Goal: Transaction & Acquisition: Purchase product/service

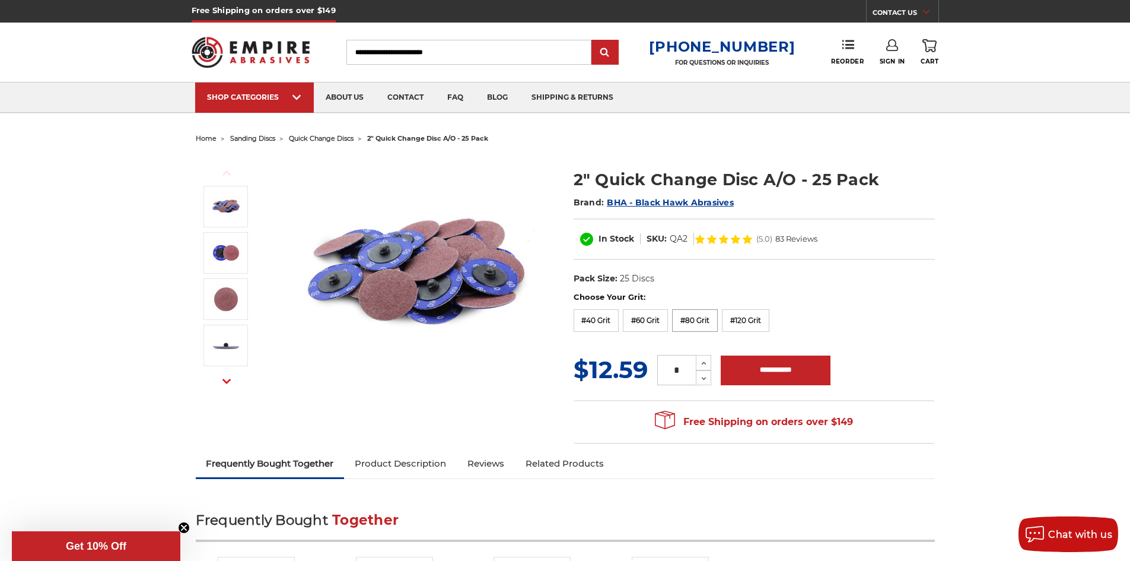
click at [704, 325] on label "#80 Grit" at bounding box center [695, 320] width 46 height 23
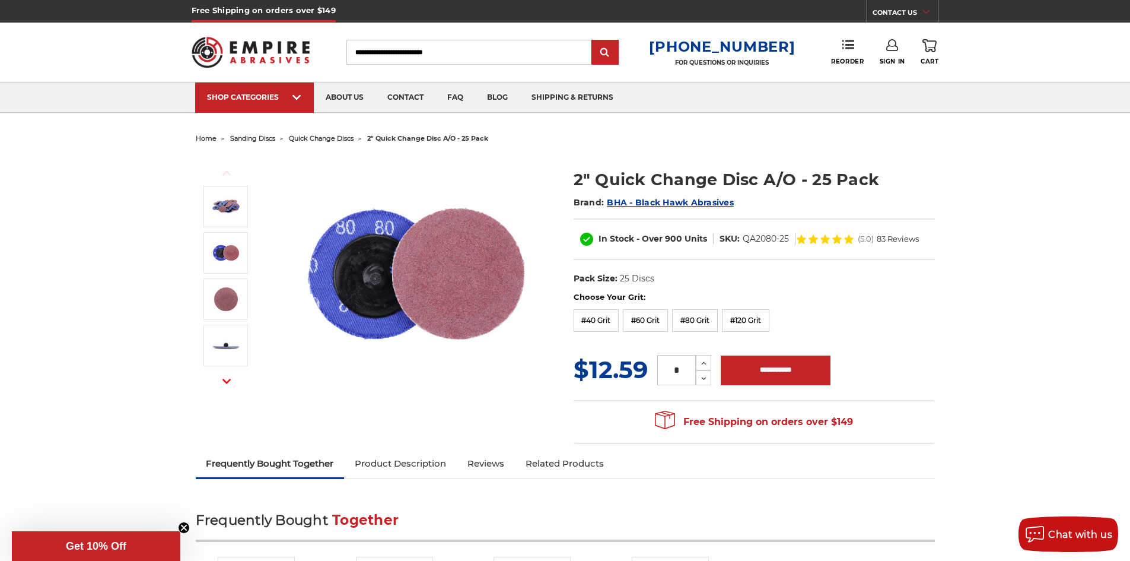
drag, startPoint x: 686, startPoint y: 371, endPoint x: 668, endPoint y: 371, distance: 17.8
click at [668, 371] on input "*" at bounding box center [676, 370] width 39 height 30
type input "*"
click at [787, 378] on input "**********" at bounding box center [776, 370] width 110 height 30
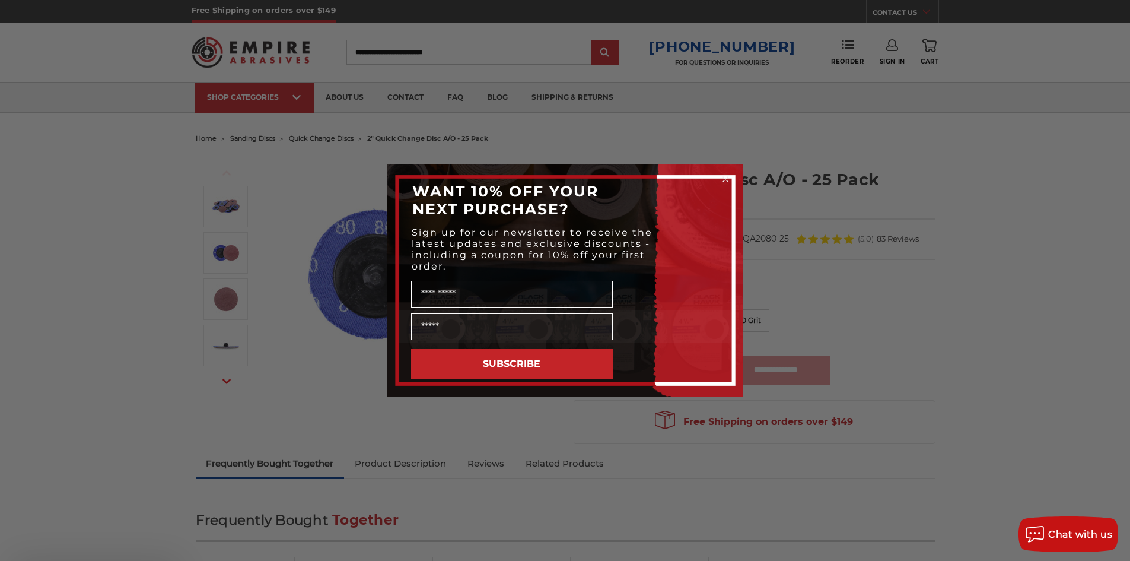
type input "**********"
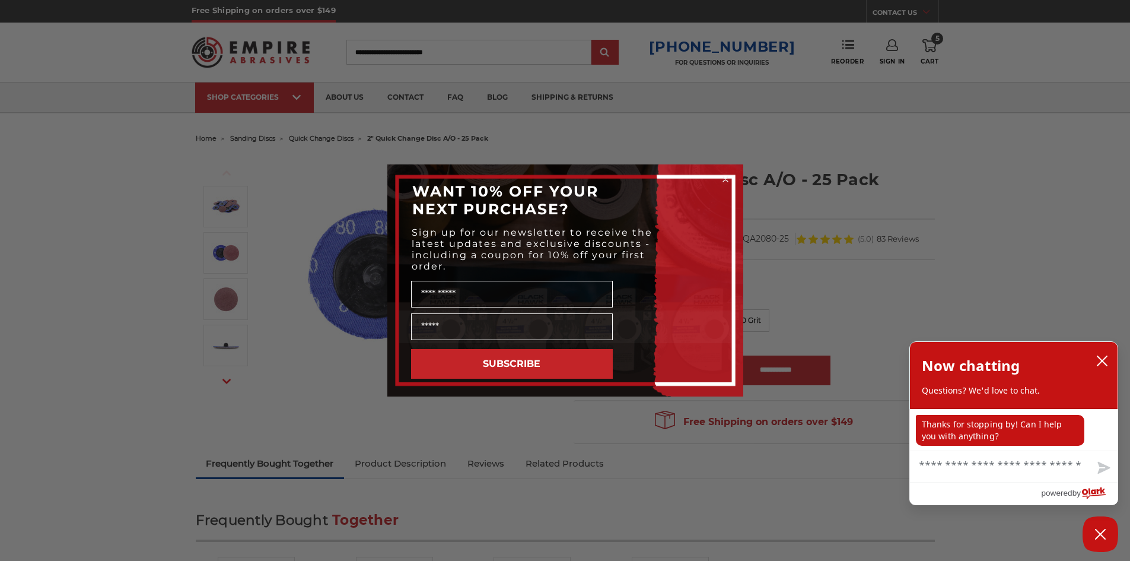
click at [720, 174] on icon "Close dialog" at bounding box center [726, 179] width 12 height 12
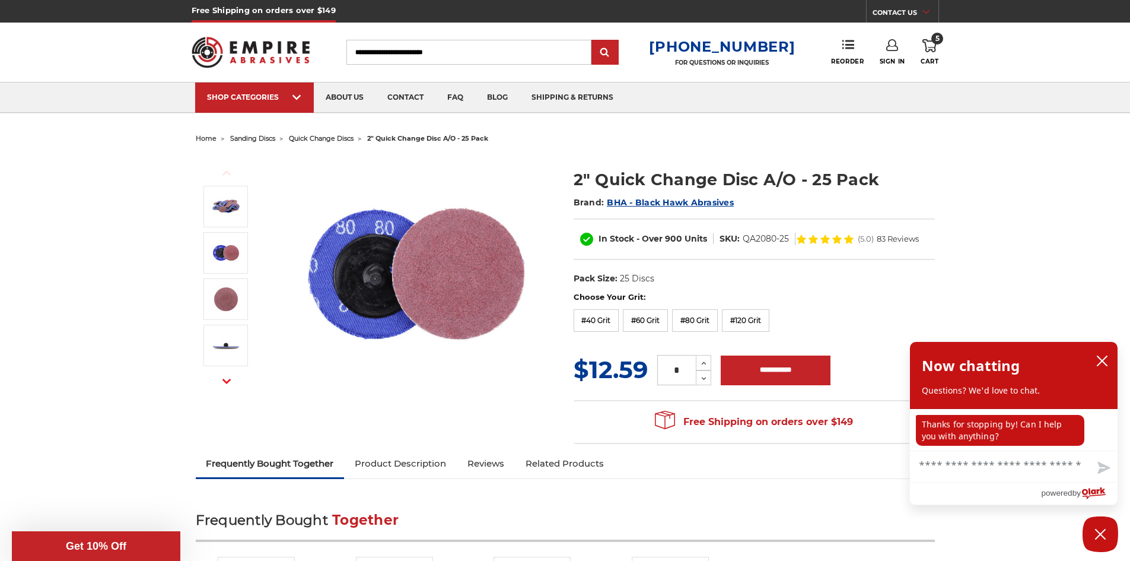
click at [728, 187] on form "WANT 10% OFF YOUR NEXT PURCHASE? Sign up for our newsletter to receive the late…" at bounding box center [565, 303] width 356 height 232
click at [931, 44] on icon at bounding box center [929, 45] width 14 height 13
click at [889, 43] on icon at bounding box center [892, 45] width 12 height 12
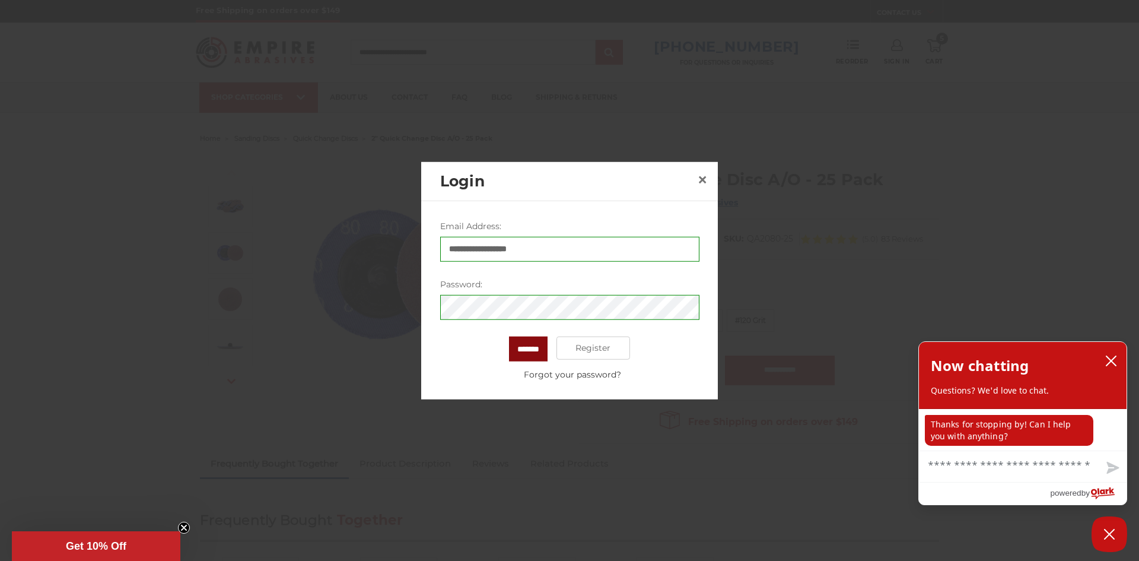
click at [535, 342] on input "*******" at bounding box center [528, 348] width 39 height 25
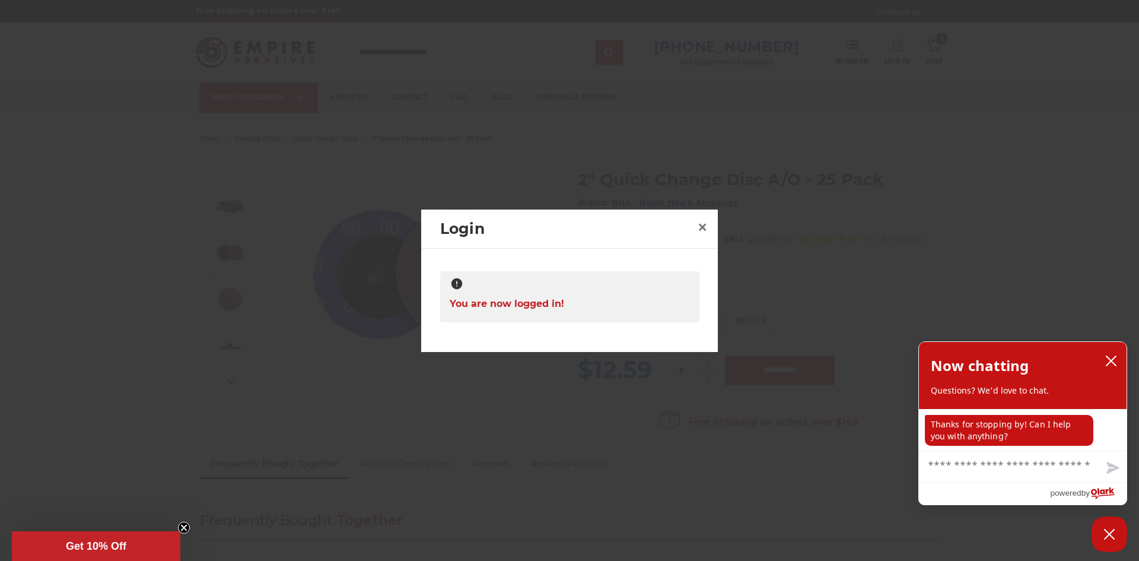
click at [905, 63] on div at bounding box center [569, 280] width 1139 height 561
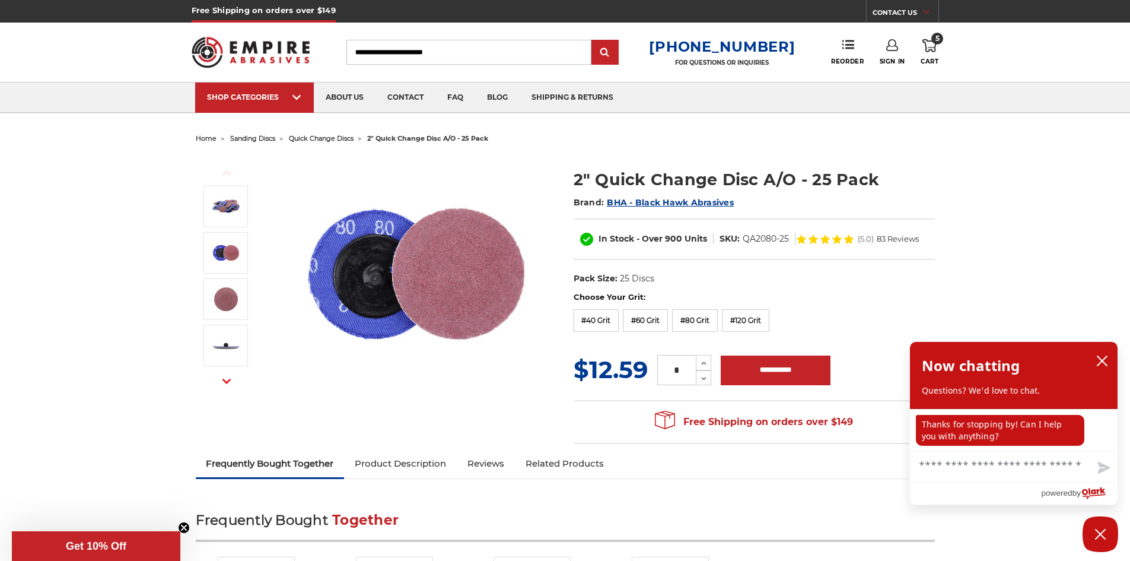
click at [924, 49] on icon at bounding box center [929, 45] width 14 height 13
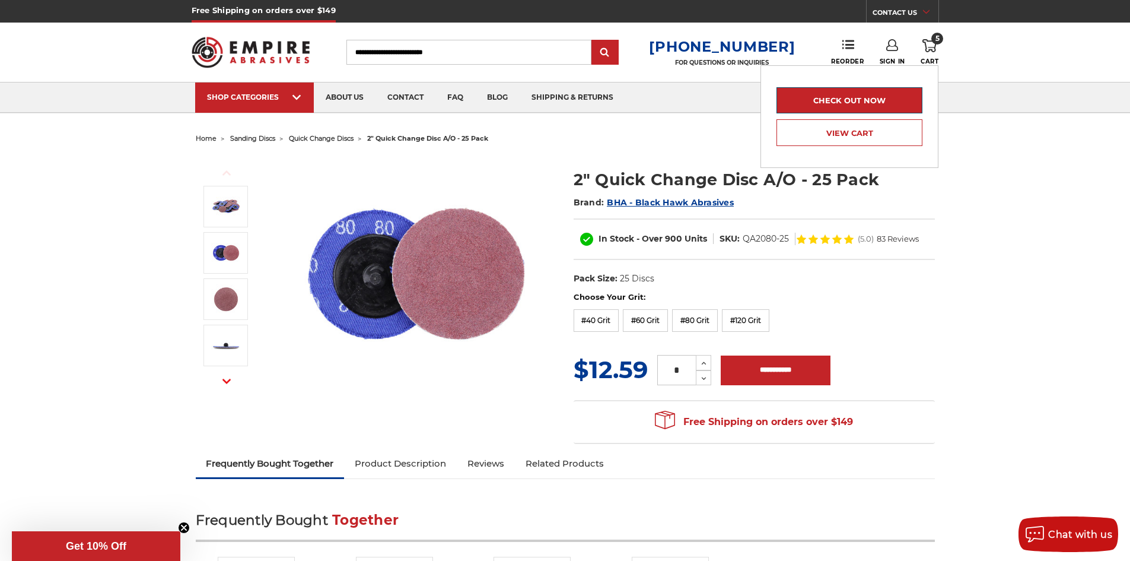
click at [886, 98] on link "Check out now" at bounding box center [850, 100] width 146 height 26
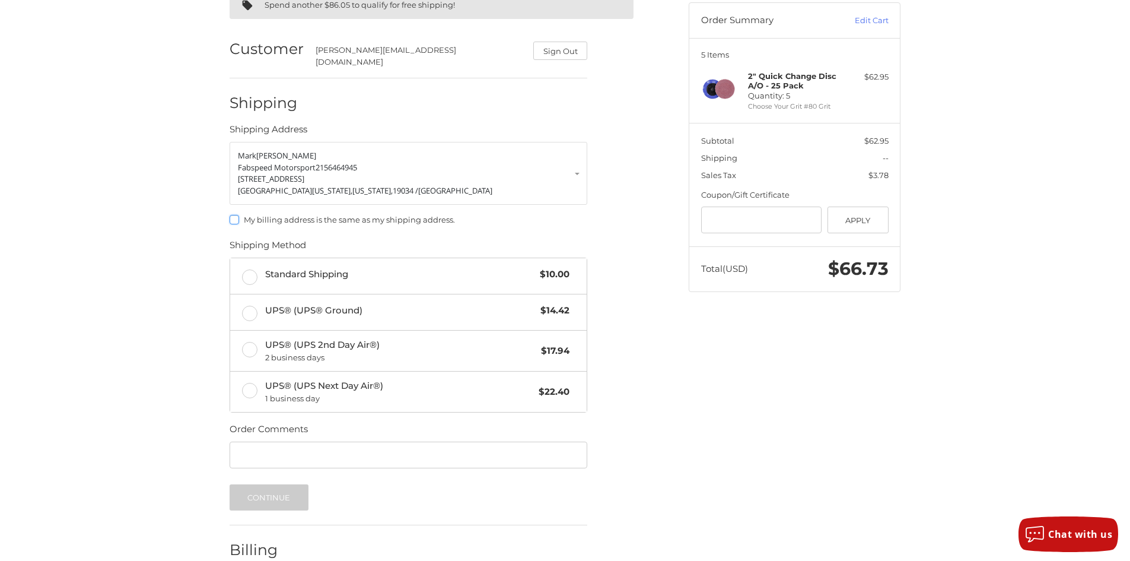
scroll to position [119, 0]
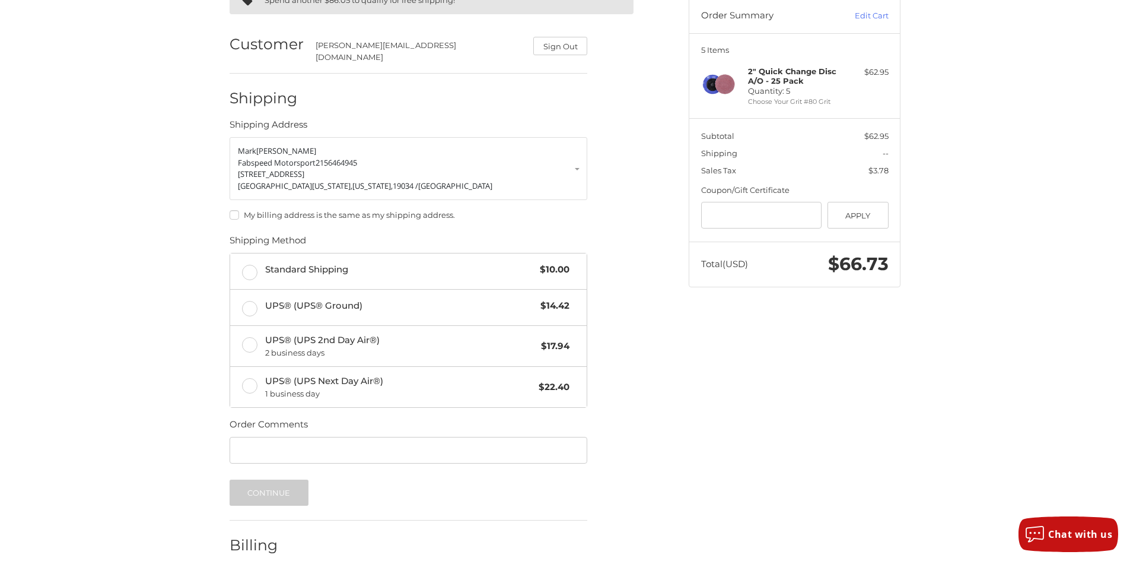
click at [229, 205] on div "Spend another $86.05 to qualify for free shipping! Customer justin@fabspeed.com…" at bounding box center [450, 291] width 459 height 635
click at [231, 210] on label "My billing address is the same as my shipping address." at bounding box center [409, 214] width 358 height 9
click at [429, 299] on span "UPS® (UPS® Ground)" at bounding box center [400, 306] width 270 height 14
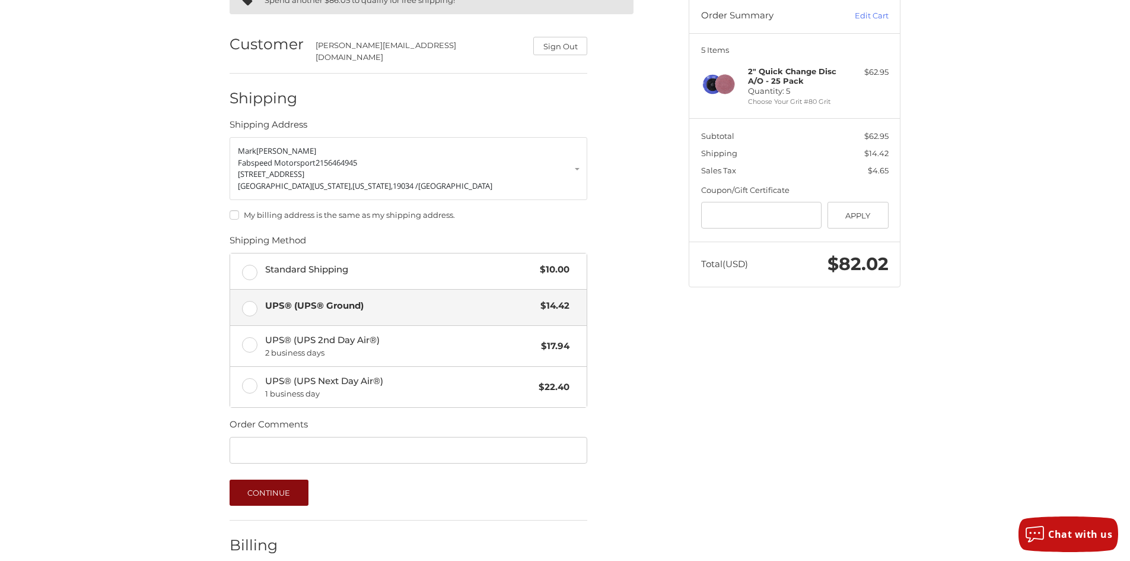
click at [282, 470] on form "Mark Gotzman Fabspeed Motorsport 2156464945 155 Commerce Dr Fort Washington, Pe…" at bounding box center [409, 321] width 358 height 368
click at [234, 210] on label "My billing address is the same as my shipping address." at bounding box center [409, 214] width 358 height 9
click at [285, 488] on button "Continue" at bounding box center [269, 492] width 79 height 26
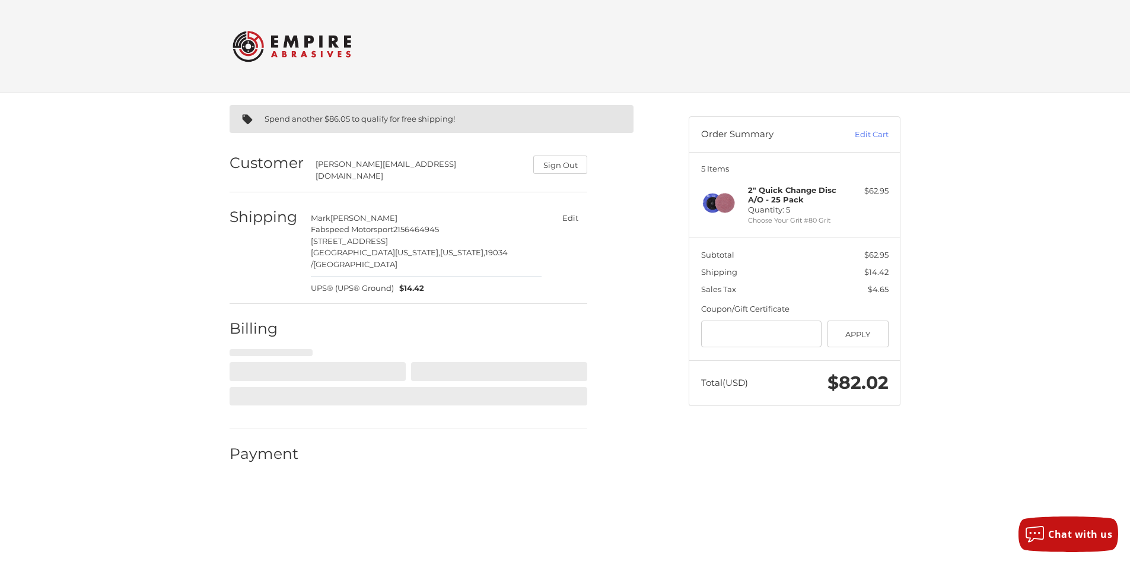
select select "**"
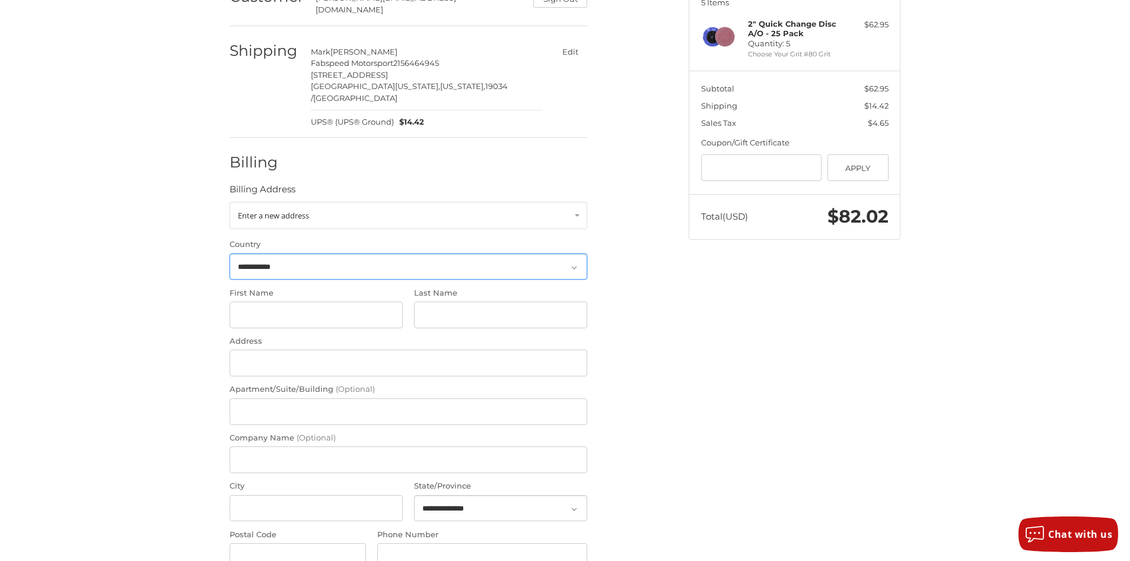
scroll to position [173, 0]
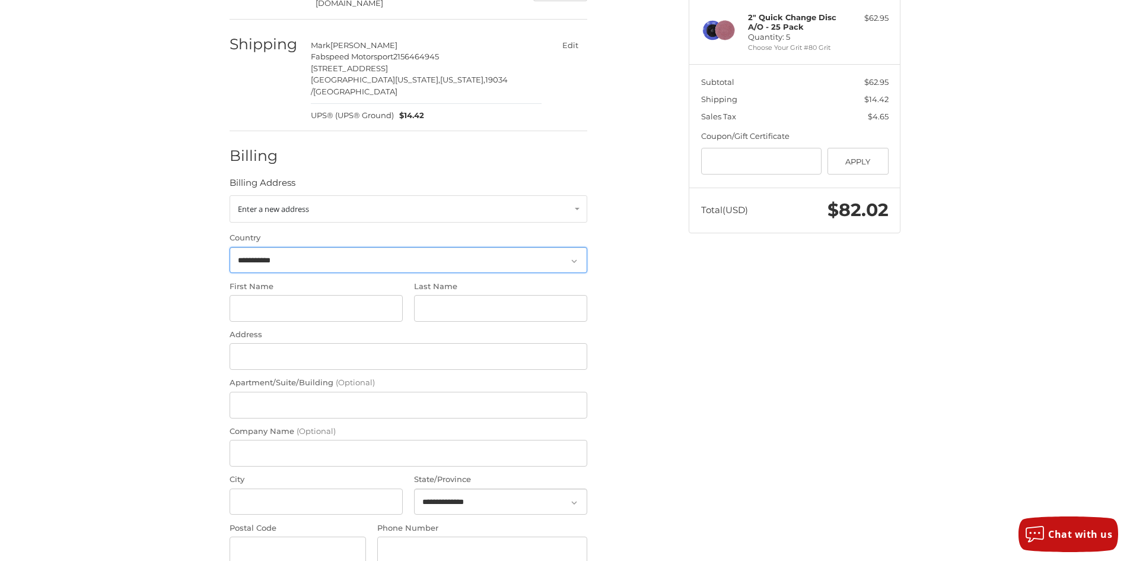
click at [319, 247] on select "**********" at bounding box center [409, 260] width 358 height 27
click at [334, 208] on div "**********" at bounding box center [409, 394] width 358 height 399
click at [335, 197] on link "Enter a new address" at bounding box center [409, 208] width 358 height 27
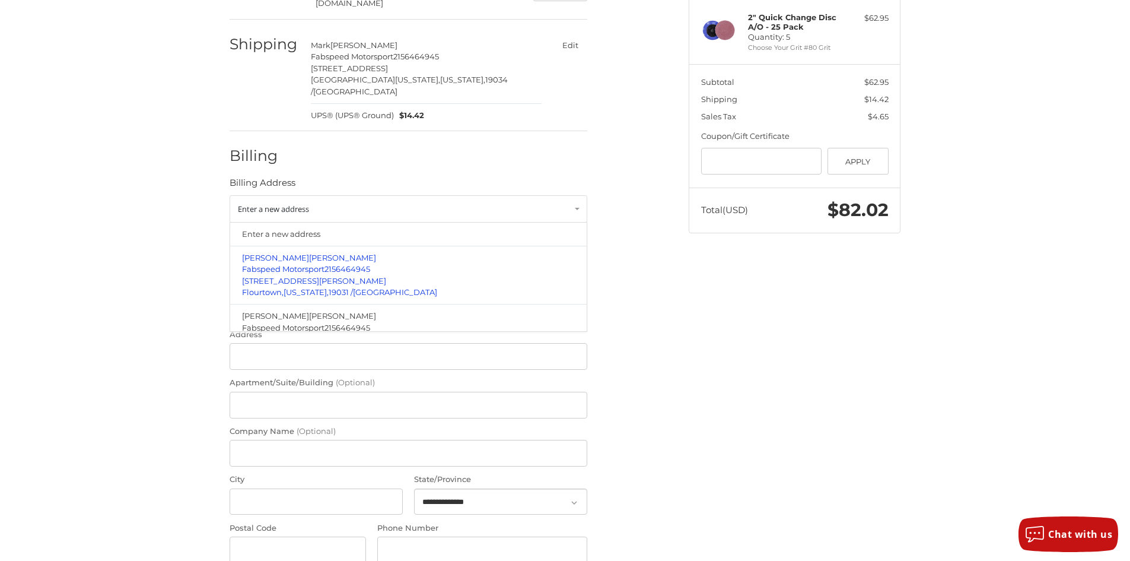
click at [330, 252] on p "Joseph Fabiani" at bounding box center [408, 258] width 333 height 12
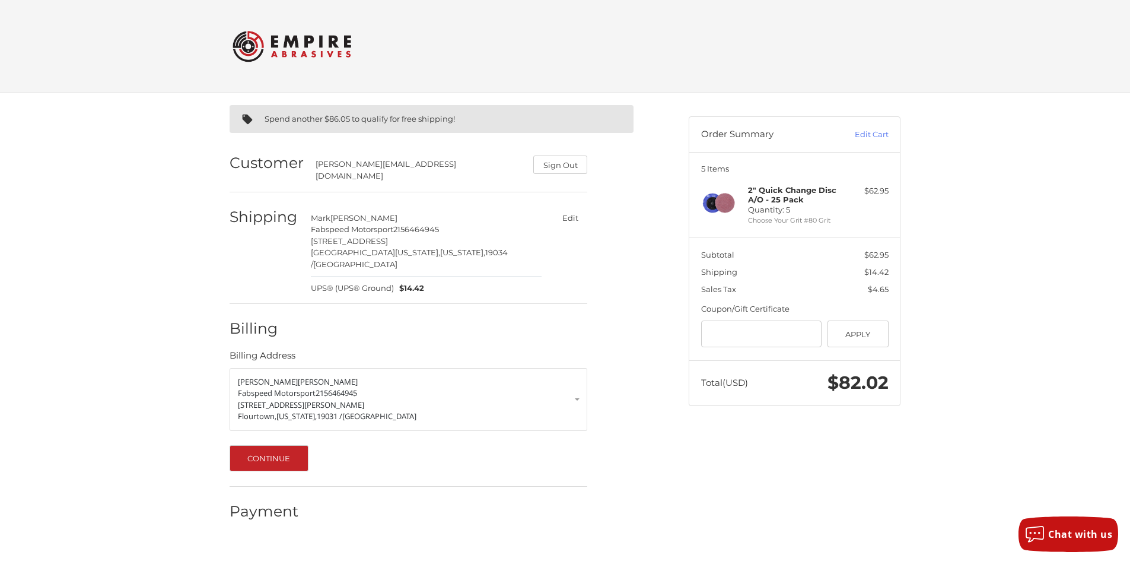
scroll to position [0, 0]
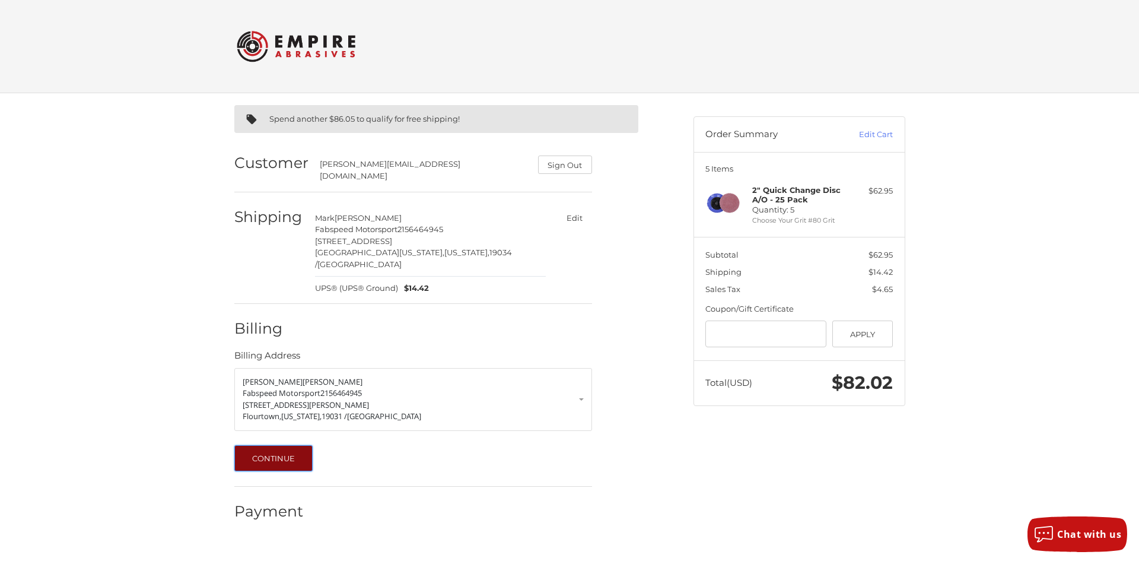
click at [298, 445] on button "Continue" at bounding box center [273, 458] width 79 height 26
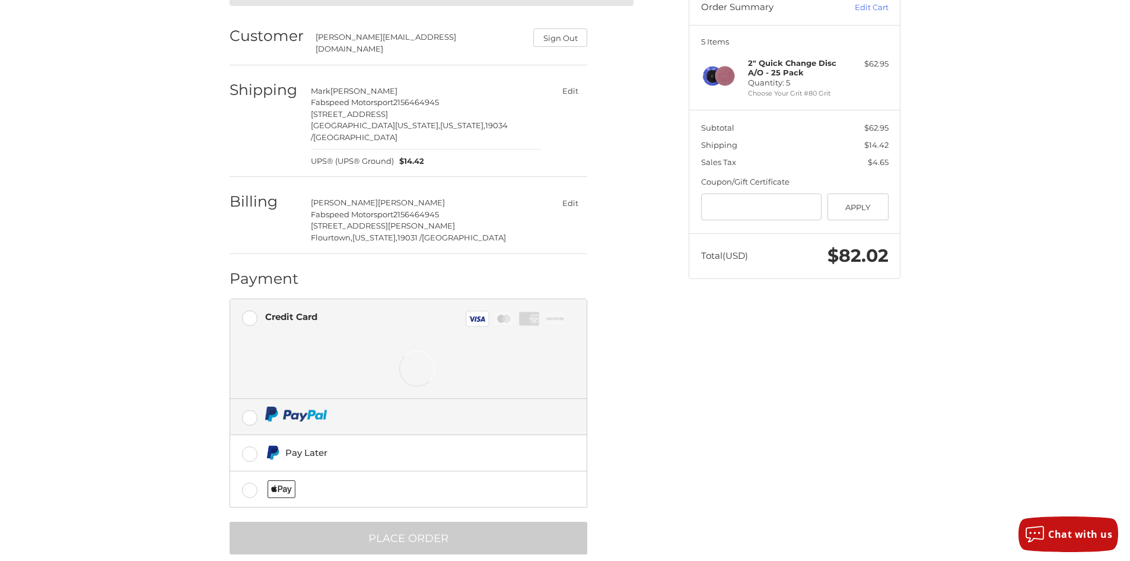
scroll to position [128, 0]
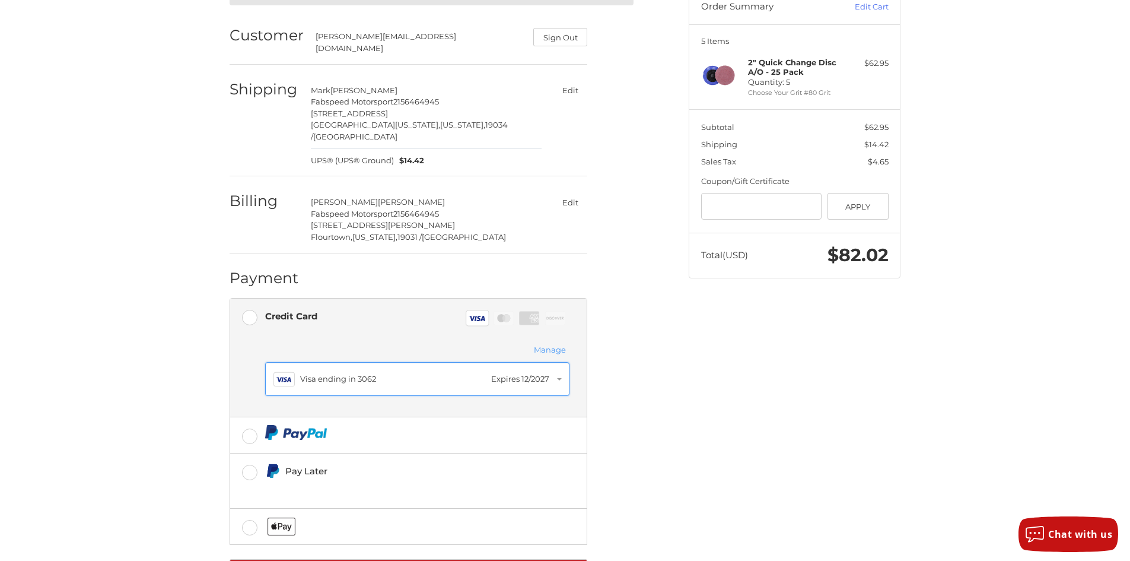
click at [376, 370] on div "Visa Visa ending in 3062 Expires 12/2027" at bounding box center [417, 378] width 288 height 21
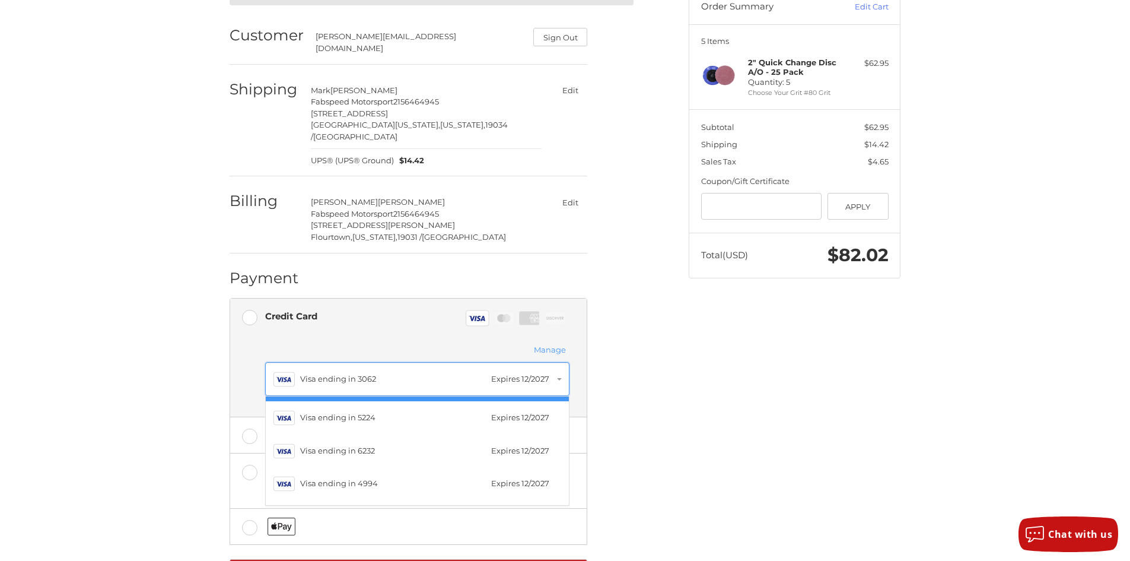
scroll to position [65, 0]
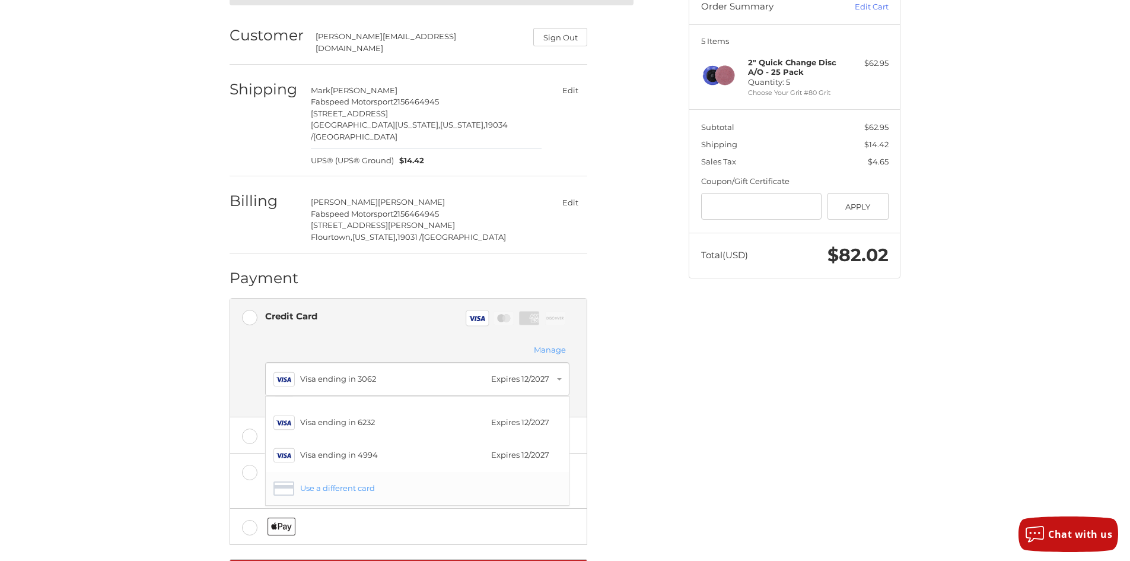
click at [330, 478] on div "Use a different card" at bounding box center [417, 488] width 288 height 21
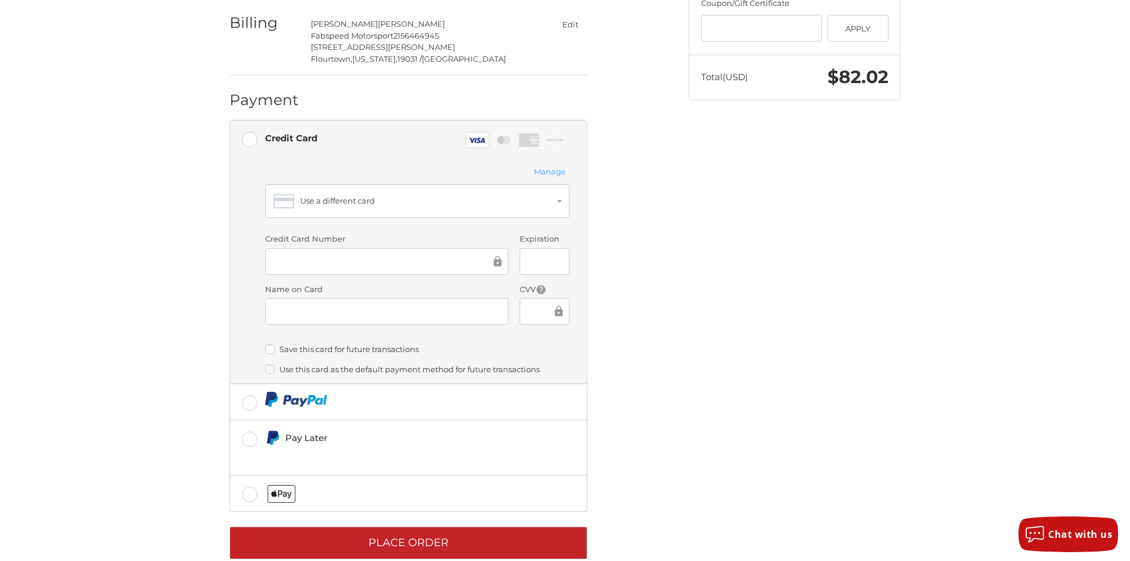
scroll to position [310, 0]
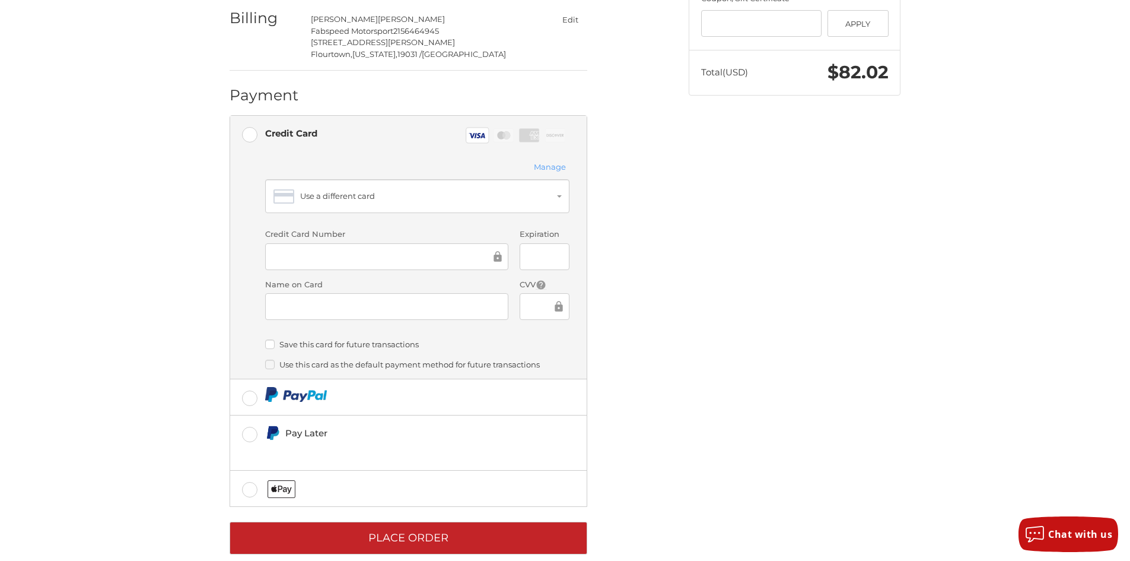
click at [307, 339] on label "Save this card for future transactions" at bounding box center [417, 343] width 304 height 9
click at [275, 360] on label "Use this card as the default payment method for future transactions" at bounding box center [417, 364] width 304 height 9
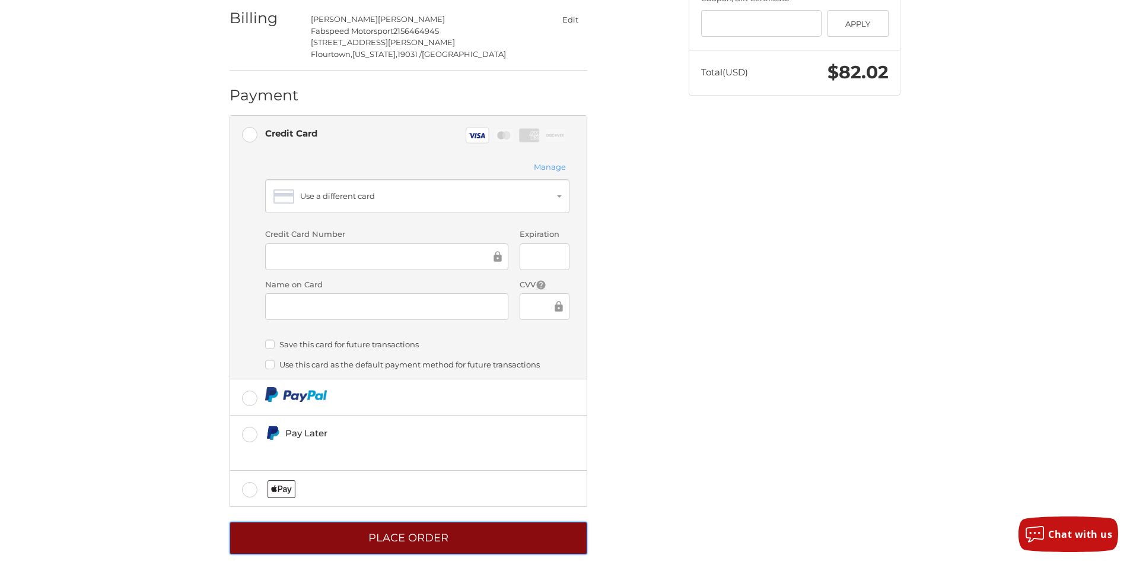
click at [470, 521] on button "Place Order" at bounding box center [409, 537] width 358 height 33
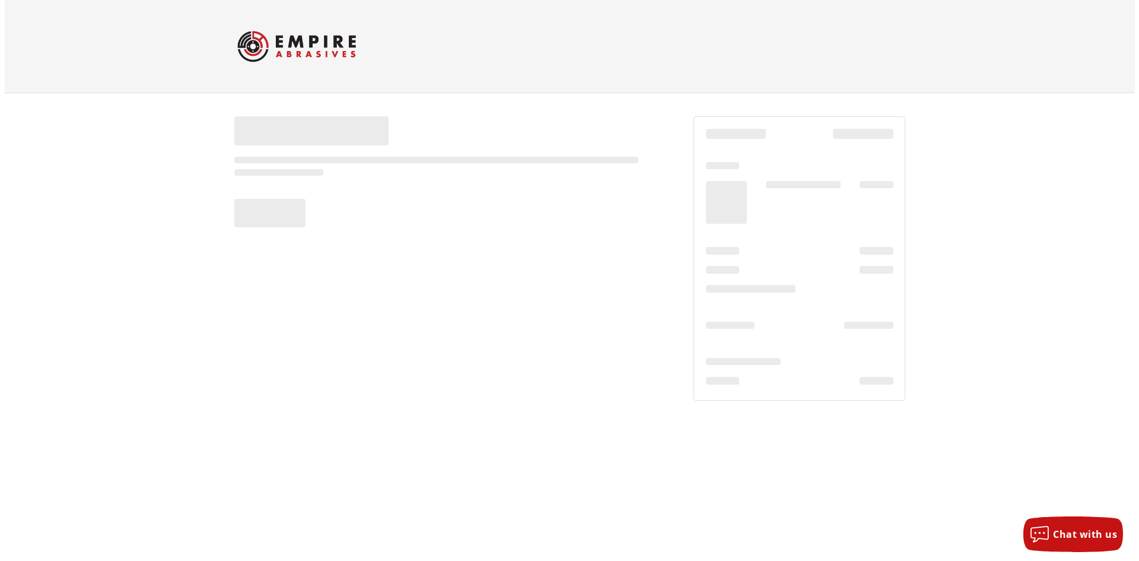
scroll to position [0, 0]
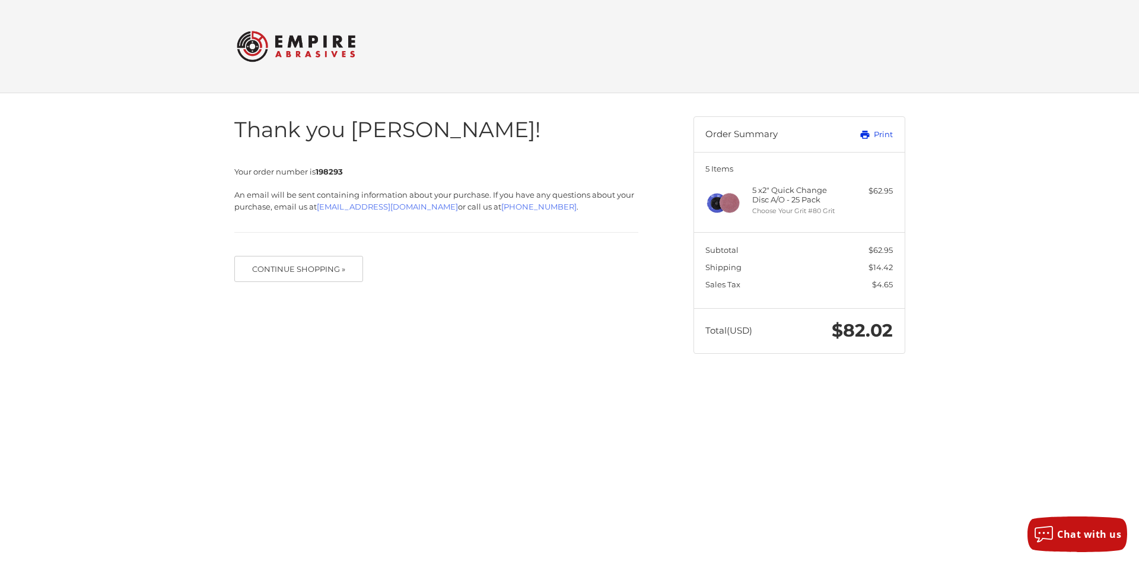
drag, startPoint x: 871, startPoint y: 128, endPoint x: 682, endPoint y: 260, distance: 230.4
click at [871, 129] on link "Print" at bounding box center [863, 135] width 59 height 12
